Goal: Task Accomplishment & Management: Complete application form

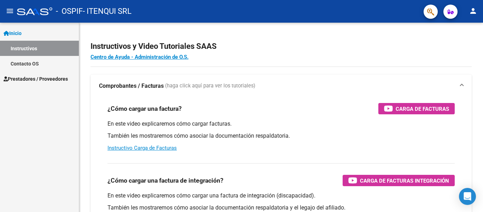
click at [72, 76] on link "Prestadores / Proveedores" at bounding box center [39, 78] width 79 height 15
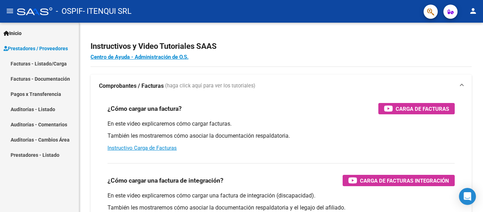
click at [40, 62] on link "Facturas - Listado/Carga" at bounding box center [39, 63] width 79 height 15
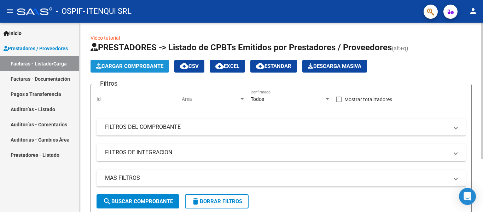
click at [126, 68] on span "Cargar Comprobante" at bounding box center [129, 66] width 67 height 6
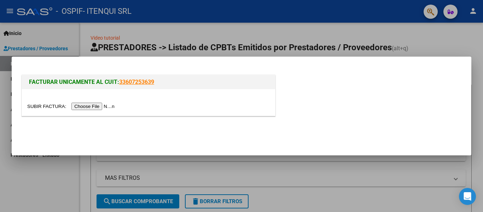
click at [99, 108] on input "file" at bounding box center [72, 106] width 90 height 7
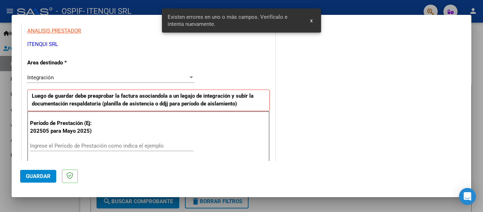
scroll to position [131, 0]
click at [72, 146] on input "Ingrese el Período de Prestación como indica el ejemplo" at bounding box center [111, 146] width 163 height 6
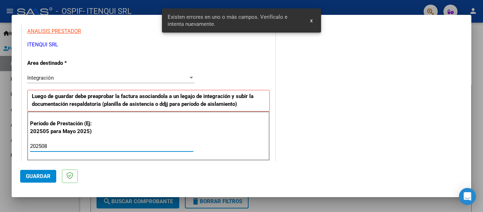
type input "202508"
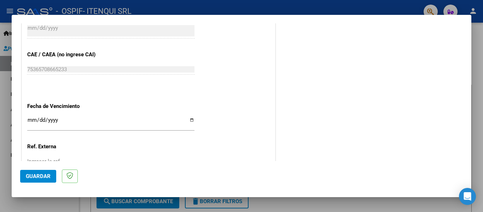
scroll to position [430, 0]
click at [187, 120] on input "Ingresar la fecha" at bounding box center [110, 122] width 167 height 11
type input "[DATE]"
click at [36, 178] on span "Guardar" at bounding box center [38, 176] width 25 height 6
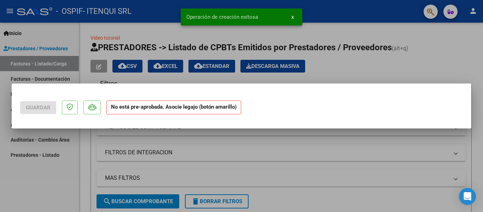
scroll to position [0, 0]
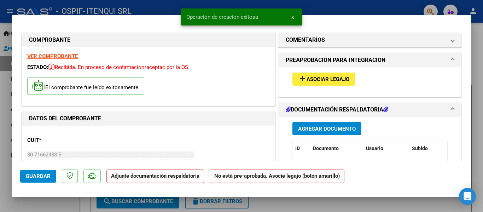
click at [323, 81] on span "Asociar Legajo" at bounding box center [328, 79] width 43 height 6
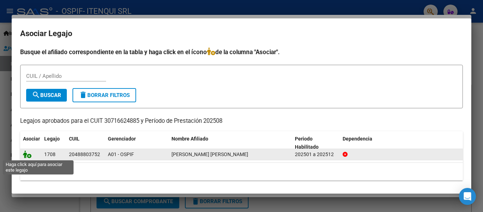
click at [26, 154] on icon at bounding box center [27, 154] width 8 height 8
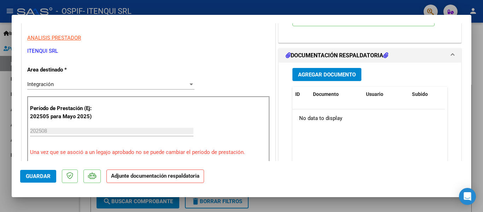
scroll to position [139, 0]
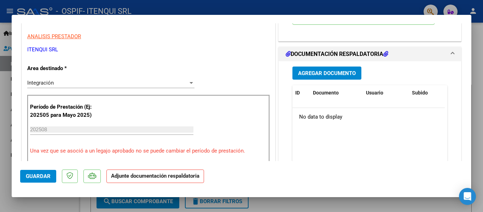
click at [340, 73] on span "Agregar Documento" at bounding box center [327, 73] width 58 height 6
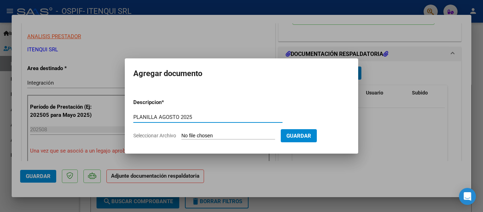
type input "PLANILLA AGOSTO 2025"
click at [239, 136] on input "Seleccionar Archivo" at bounding box center [229, 136] width 94 height 7
type input "C:\fakepath\PLANILLA AGOSTO 2025.pdf"
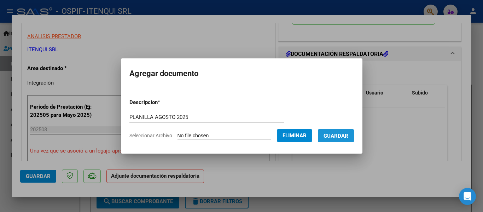
click at [349, 133] on span "Guardar" at bounding box center [336, 136] width 25 height 6
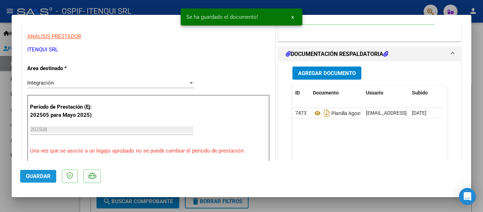
click at [32, 177] on span "Guardar" at bounding box center [38, 176] width 25 height 6
click at [44, 207] on div at bounding box center [241, 106] width 483 height 212
type input "$ 0,00"
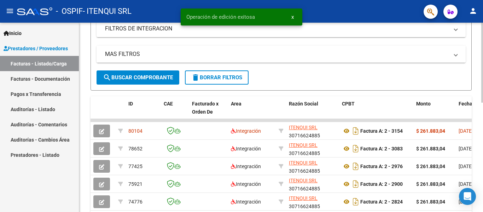
scroll to position [123, 0]
